Goal: Navigation & Orientation: Find specific page/section

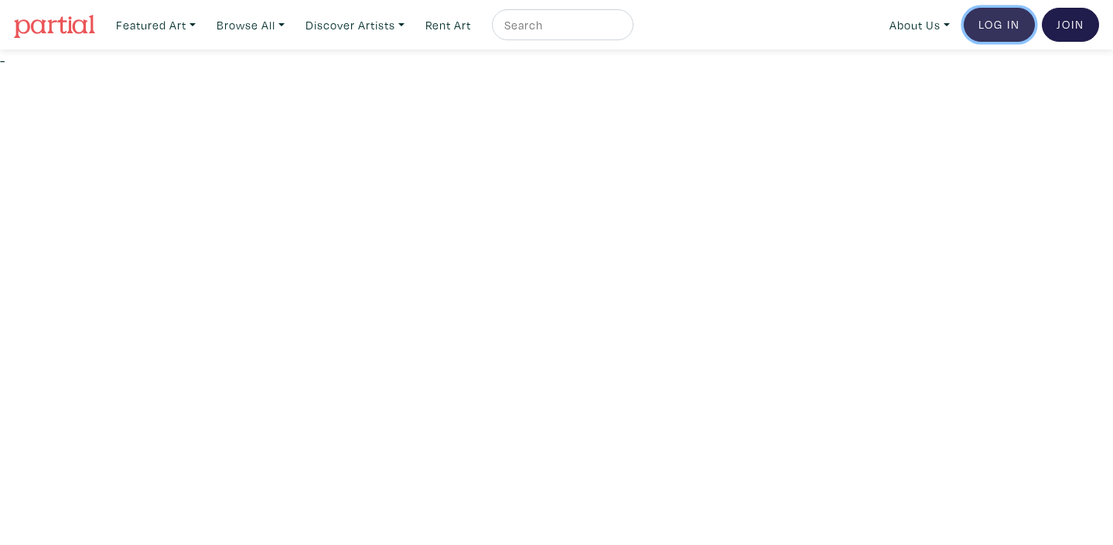
click at [993, 29] on link "Log In" at bounding box center [999, 25] width 71 height 34
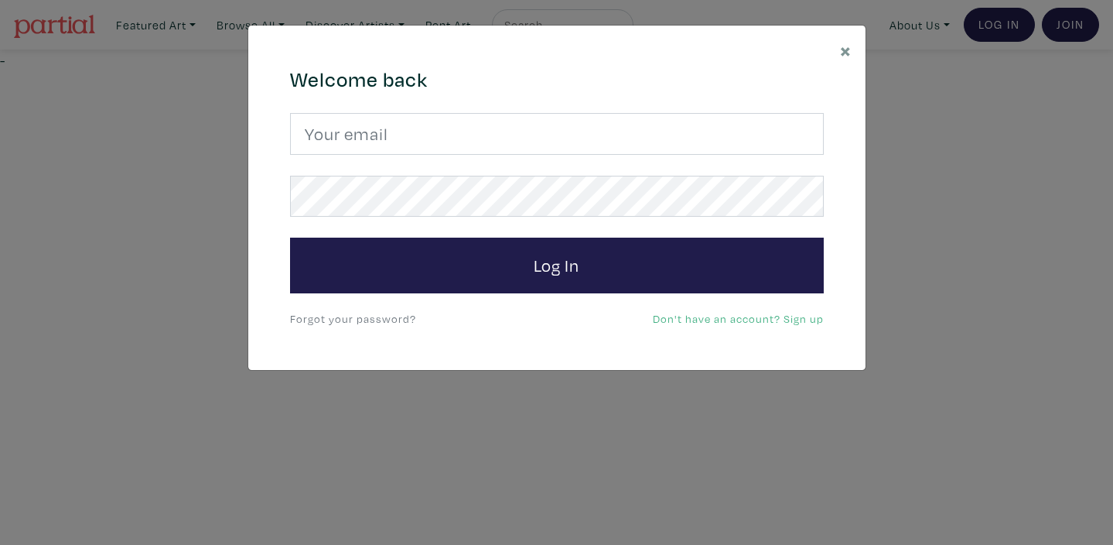
click at [492, 156] on form "Log In" at bounding box center [557, 203] width 534 height 180
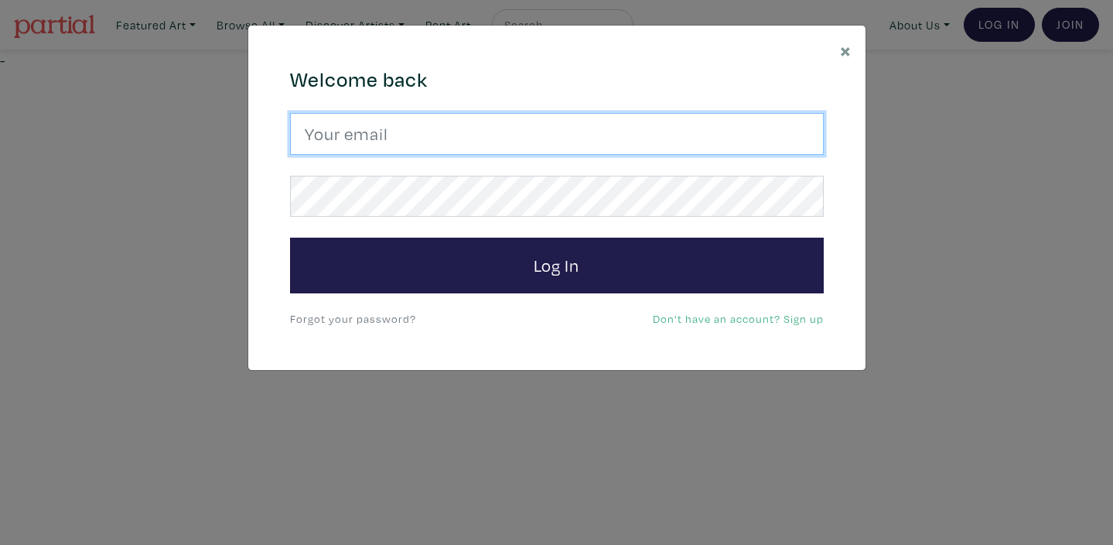
click at [490, 140] on input "email" at bounding box center [557, 134] width 534 height 42
type input "kuldeep_grewal@hotmail.com"
click at [387, 145] on input "email" at bounding box center [557, 134] width 534 height 42
type input "kuldeep_grewal@hotmail.com"
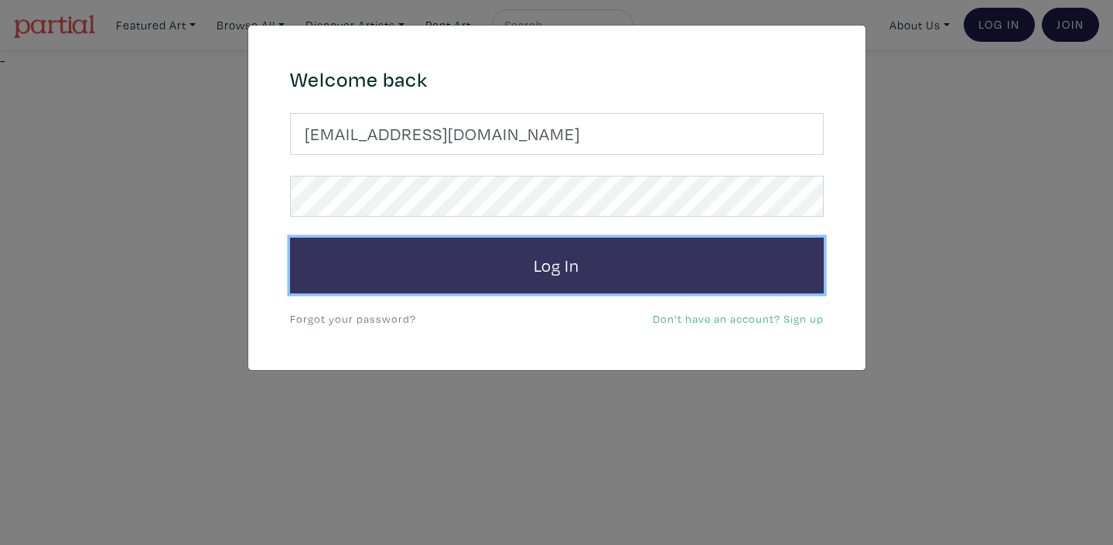
click at [546, 265] on button "Log In" at bounding box center [557, 266] width 534 height 56
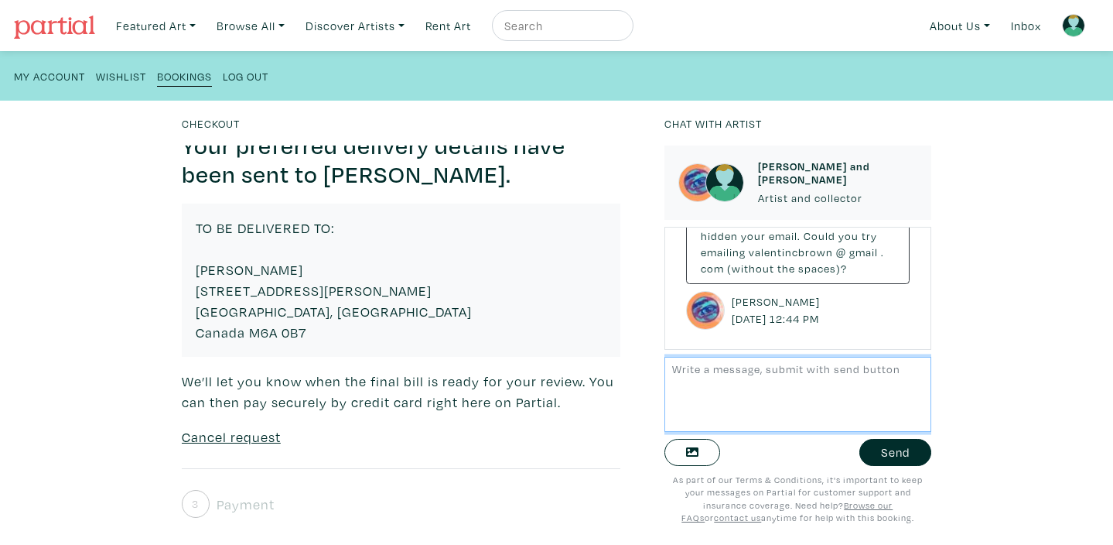
scroll to position [241, 0]
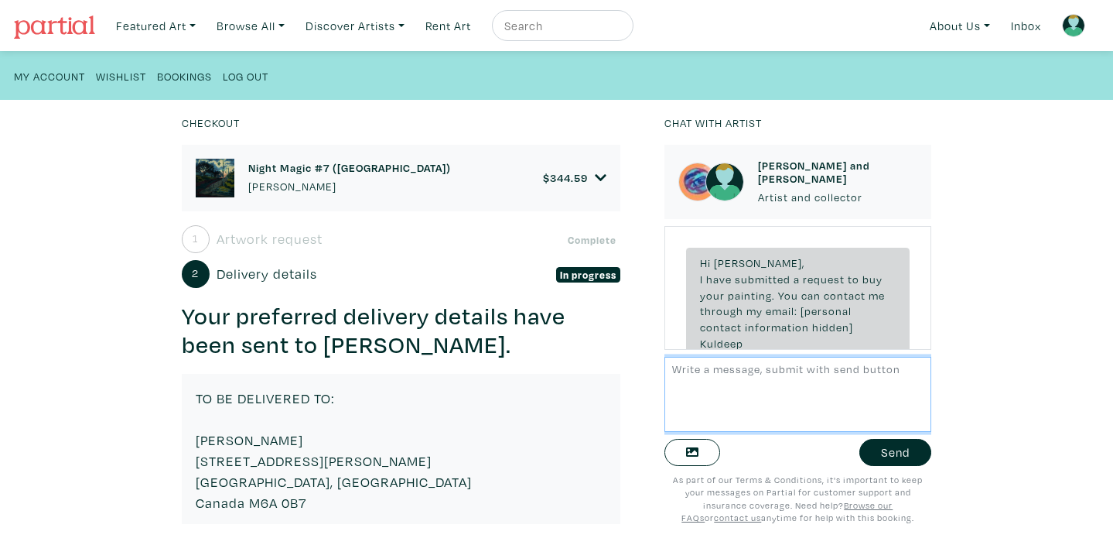
scroll to position [253, 0]
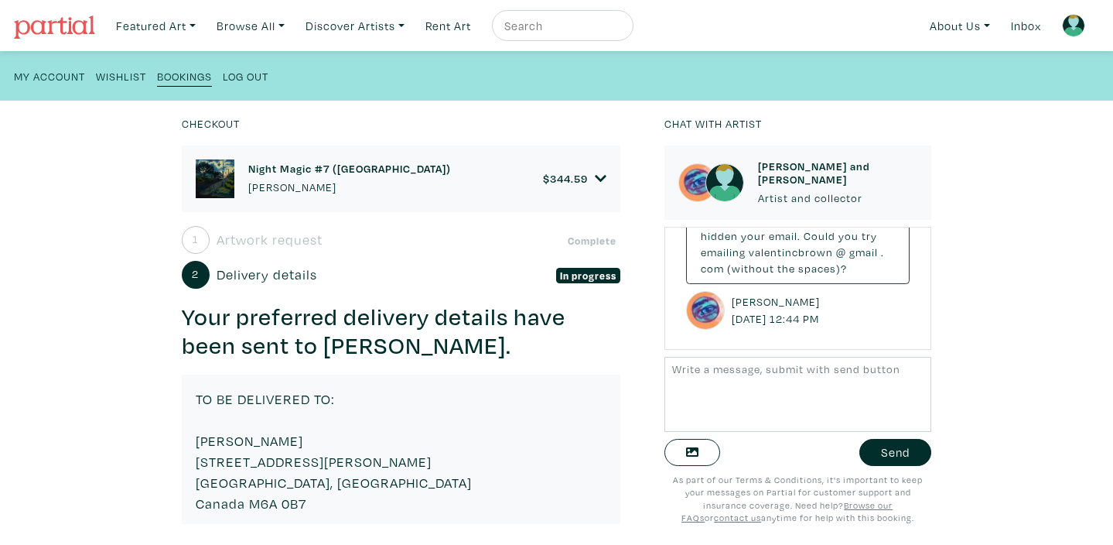
click at [296, 168] on h6 "Night Magic #7 (West Harbour)" at bounding box center [349, 168] width 203 height 13
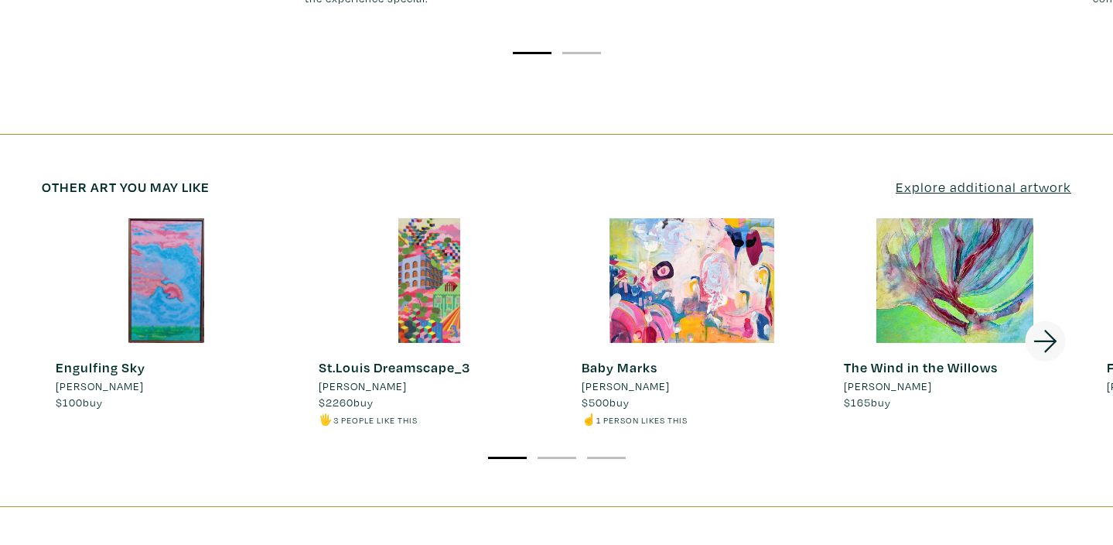
scroll to position [2672, 0]
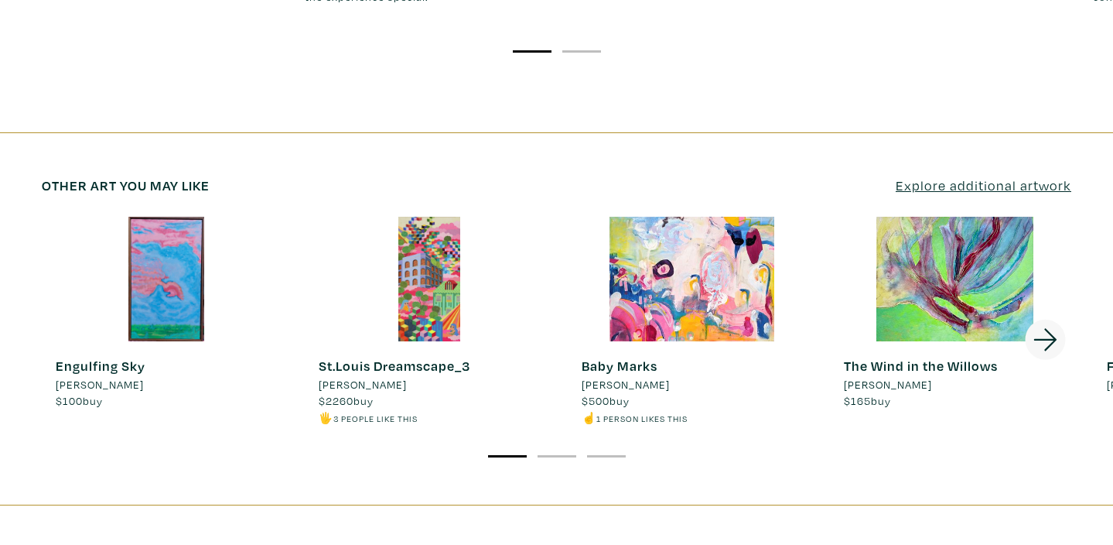
click at [1045, 328] on icon at bounding box center [1045, 339] width 23 height 22
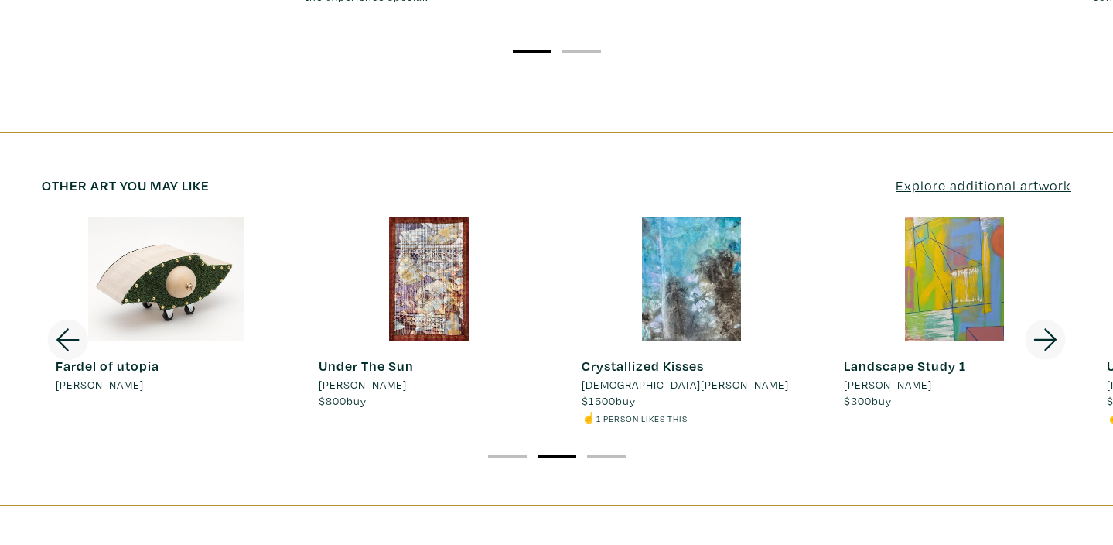
click at [1044, 319] on icon at bounding box center [1046, 340] width 53 height 42
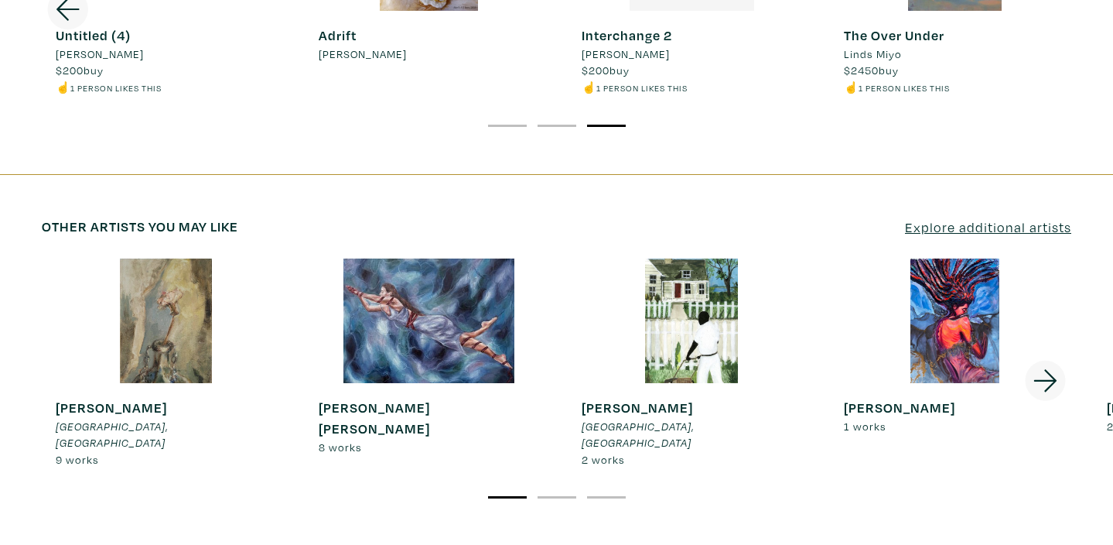
scroll to position [3003, 0]
click at [1046, 359] on icon at bounding box center [1046, 380] width 53 height 42
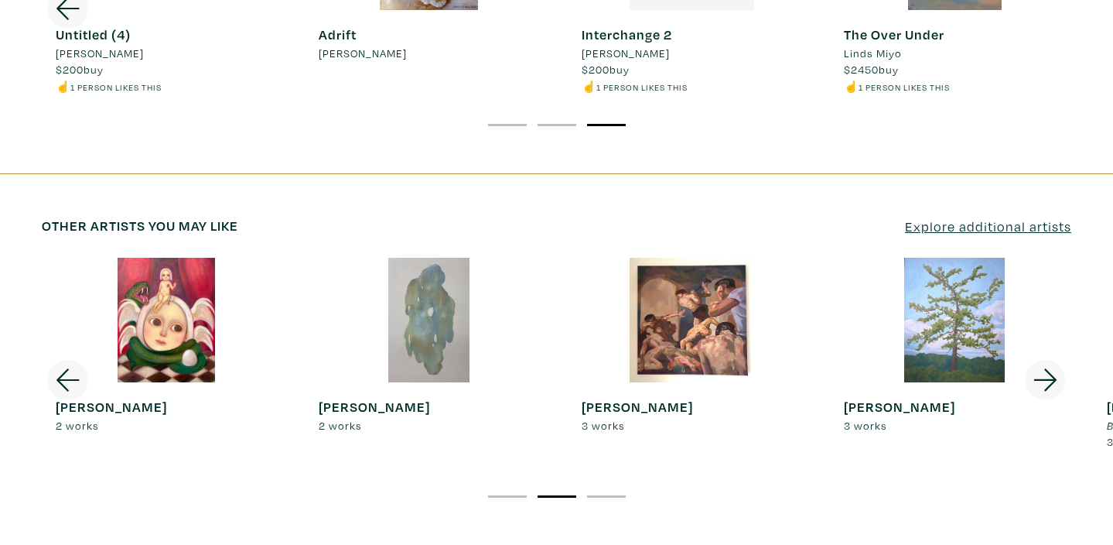
click at [1046, 359] on icon at bounding box center [1046, 380] width 53 height 42
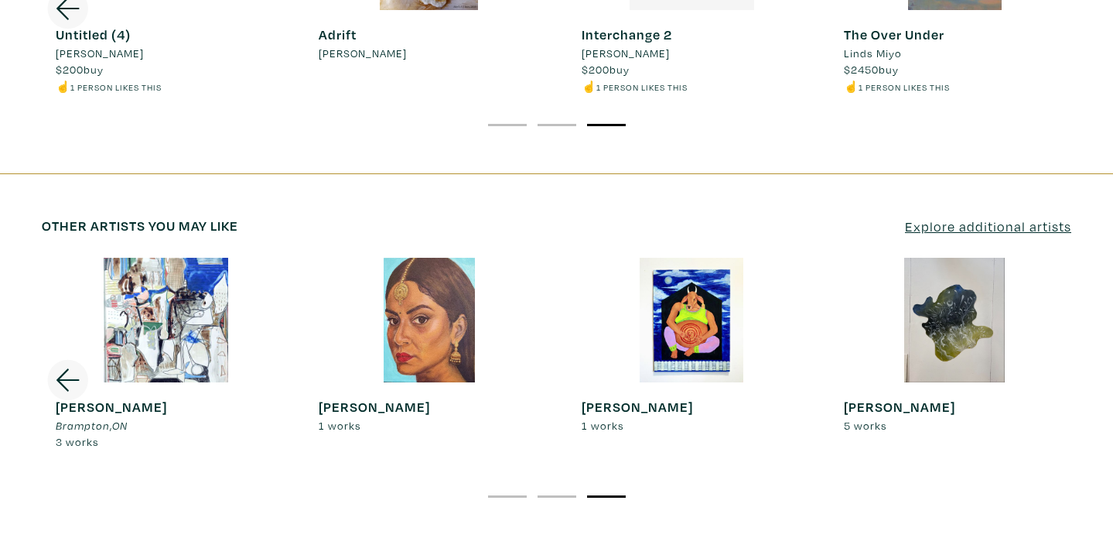
click at [67, 359] on icon at bounding box center [68, 380] width 53 height 42
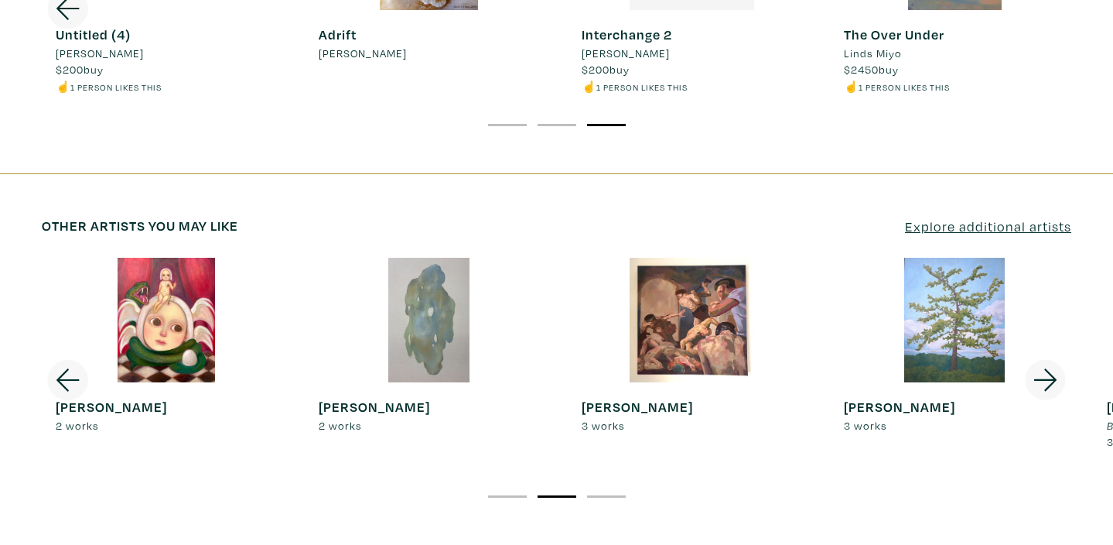
click at [963, 258] on div at bounding box center [954, 320] width 249 height 125
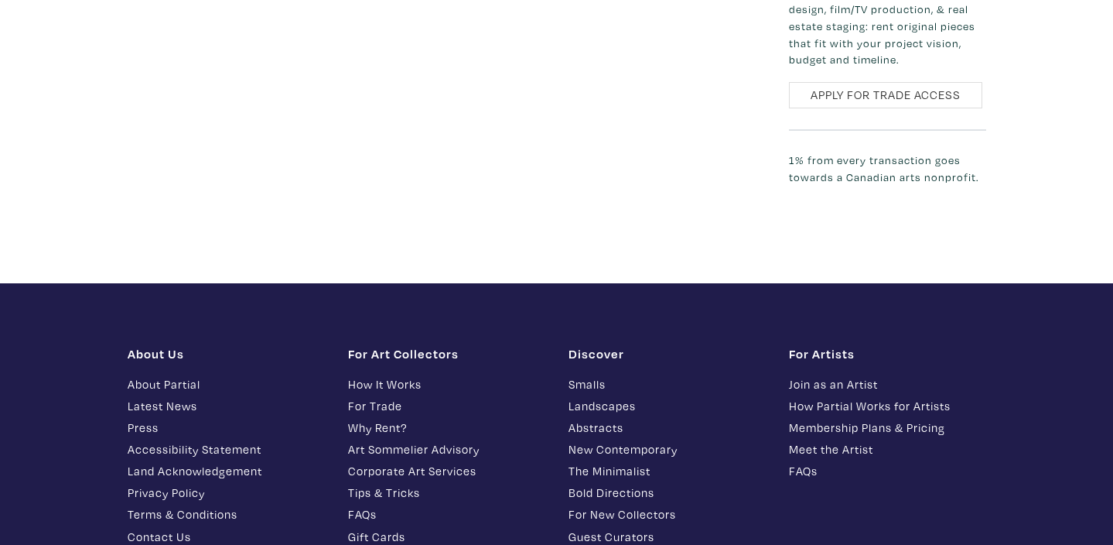
scroll to position [1270, 0]
